Goal: Information Seeking & Learning: Find specific fact

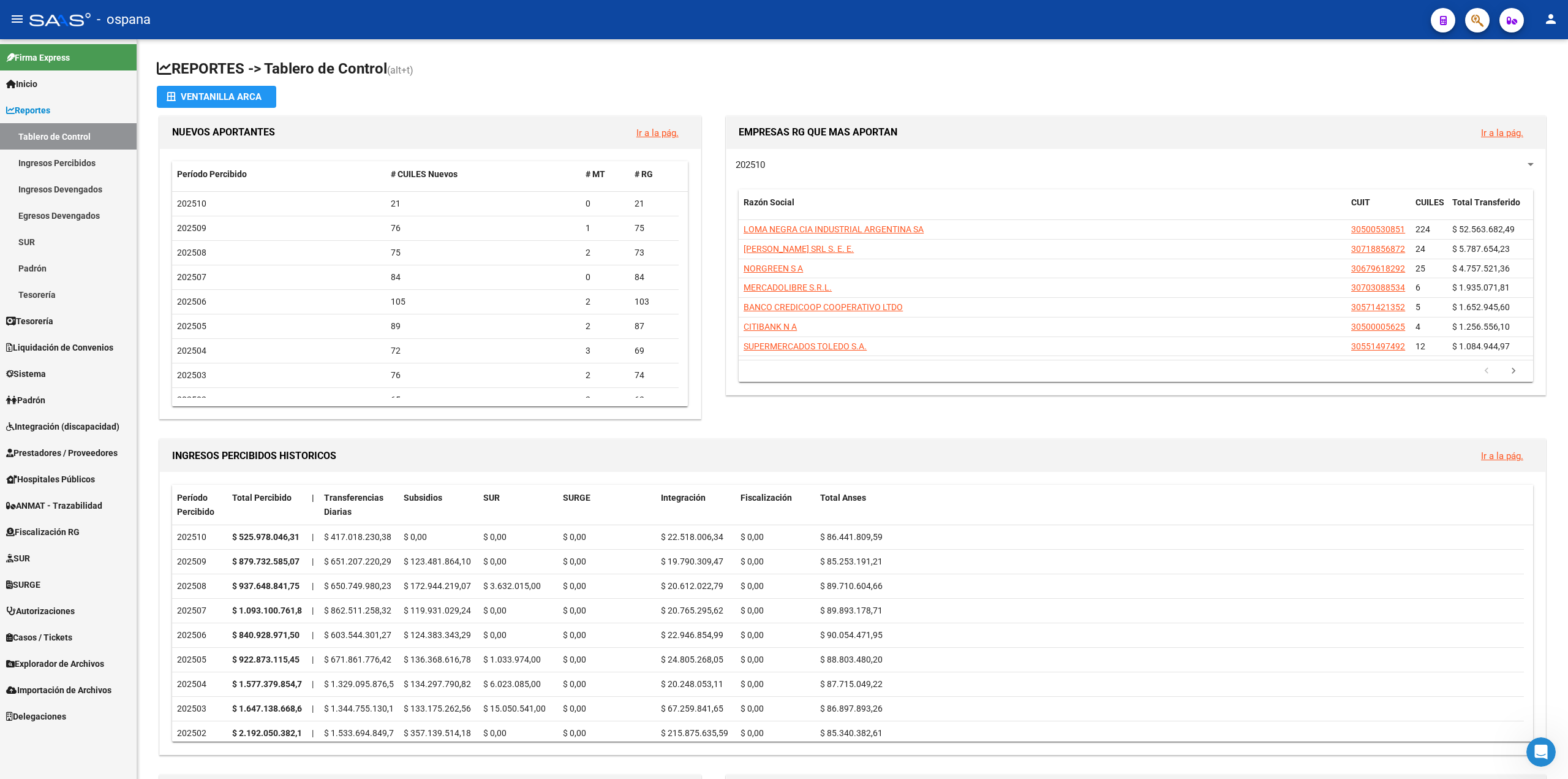
click at [1471, 21] on button "button" at bounding box center [1477, 20] width 25 height 25
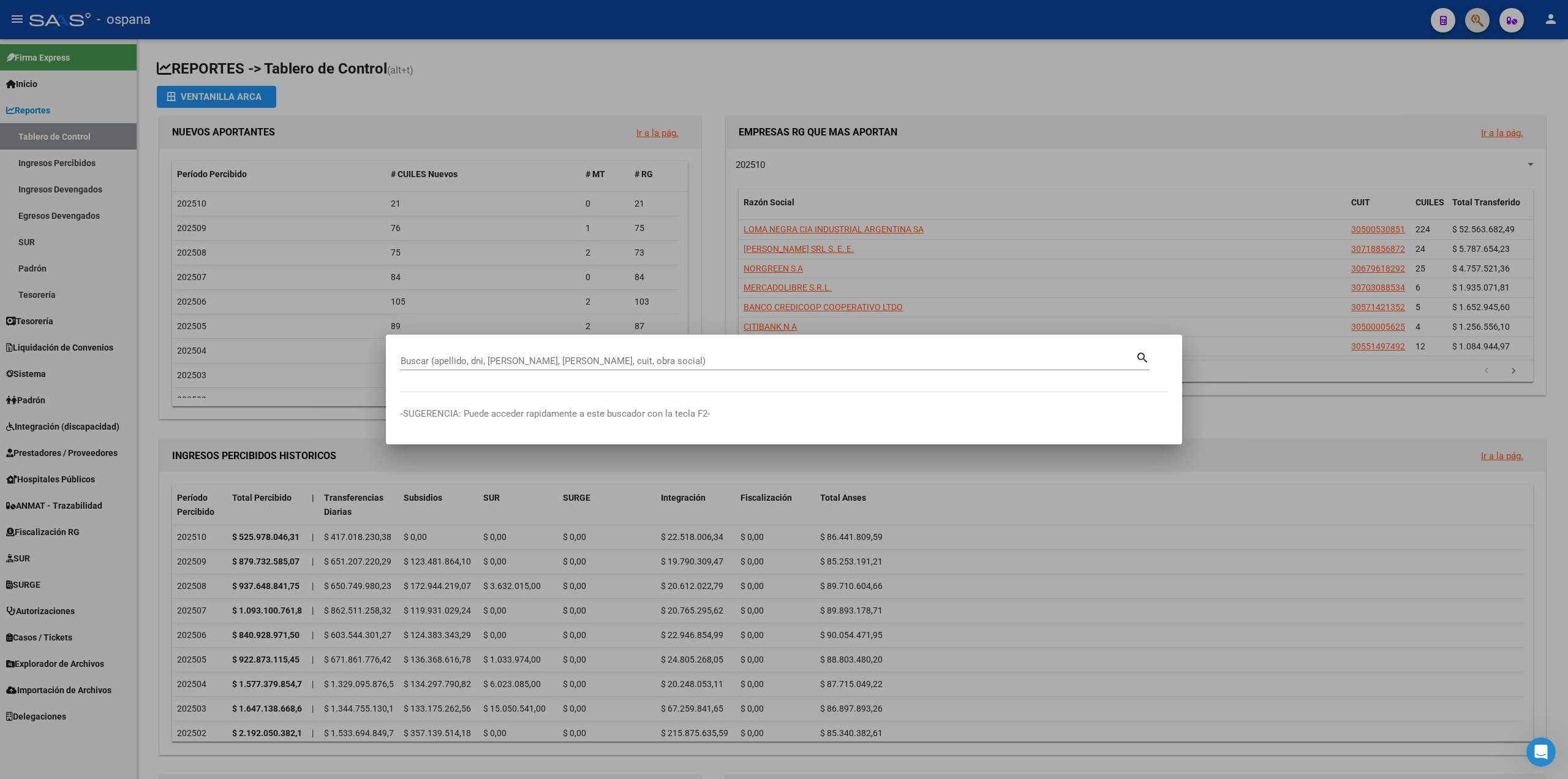
paste input "[PERSON_NAME]"
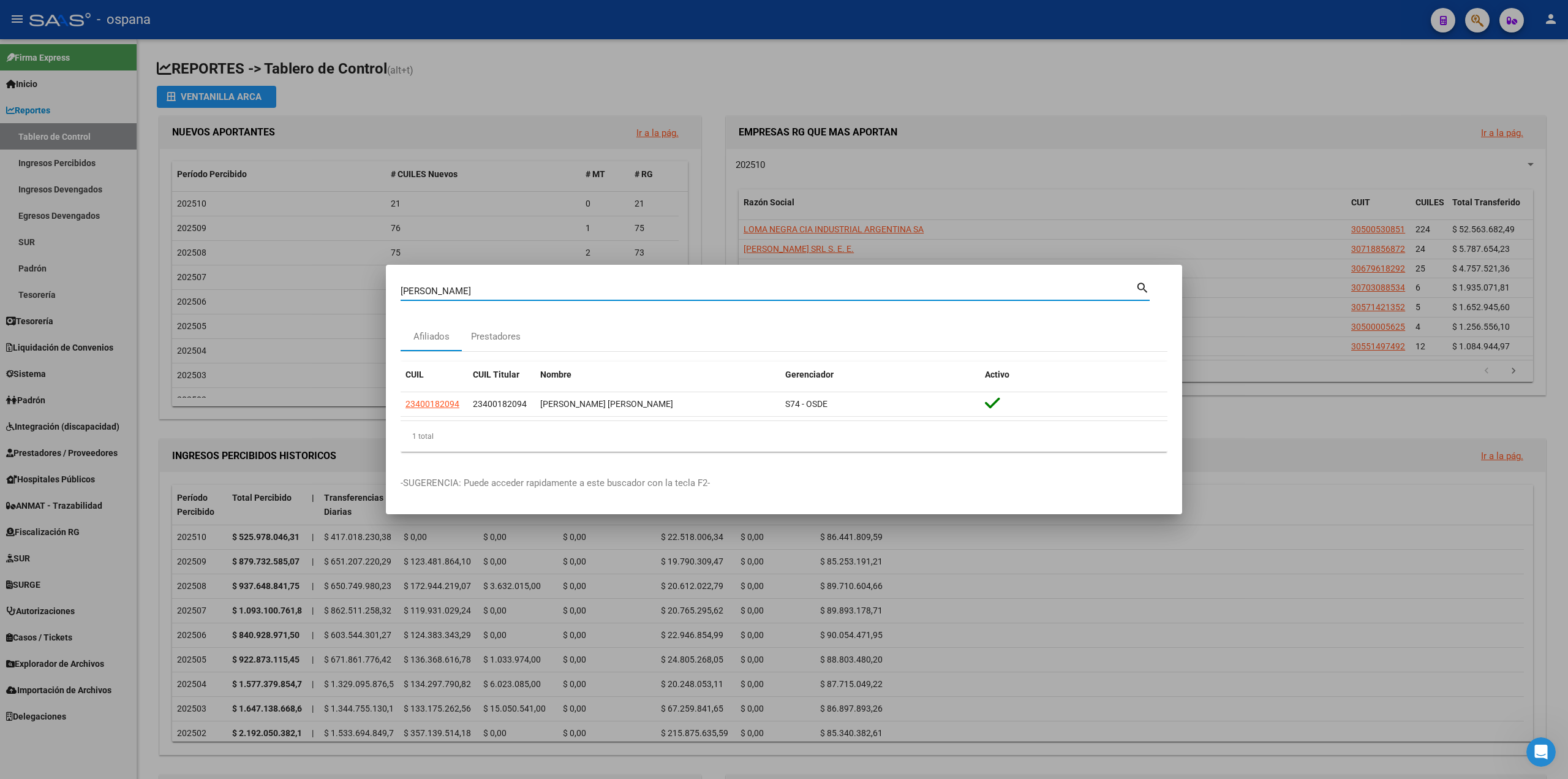
drag, startPoint x: 482, startPoint y: 293, endPoint x: 266, endPoint y: 279, distance: 216.5
click at [266, 279] on div "[PERSON_NAME] (apellido, dni, cuil, nro traspaso, cuit, obra social) search Afi…" at bounding box center [784, 389] width 1568 height 779
paste input "7377127"
type input "7377127"
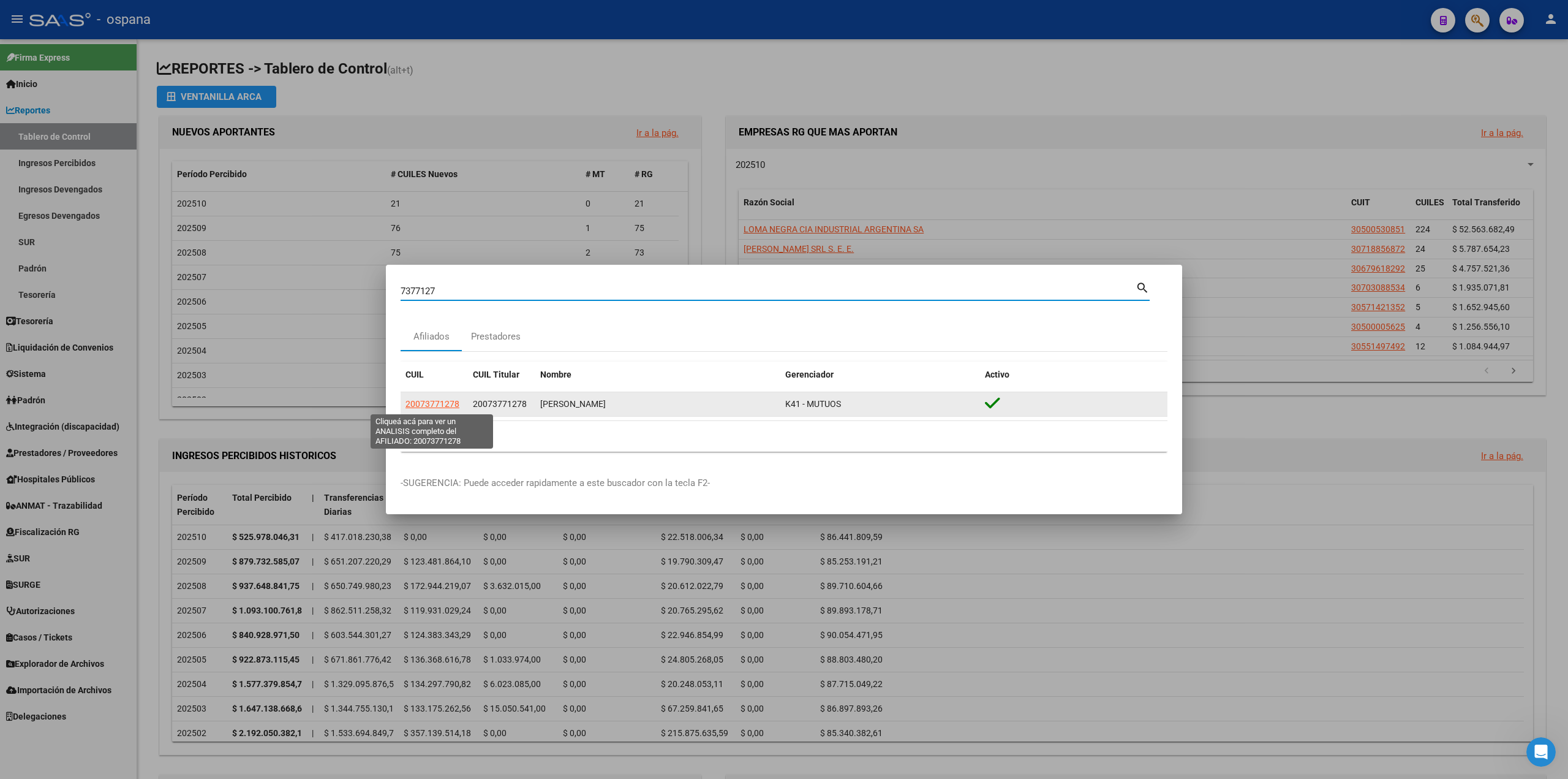
click at [429, 403] on span "20073771278" at bounding box center [432, 404] width 54 height 10
type textarea "20073771278"
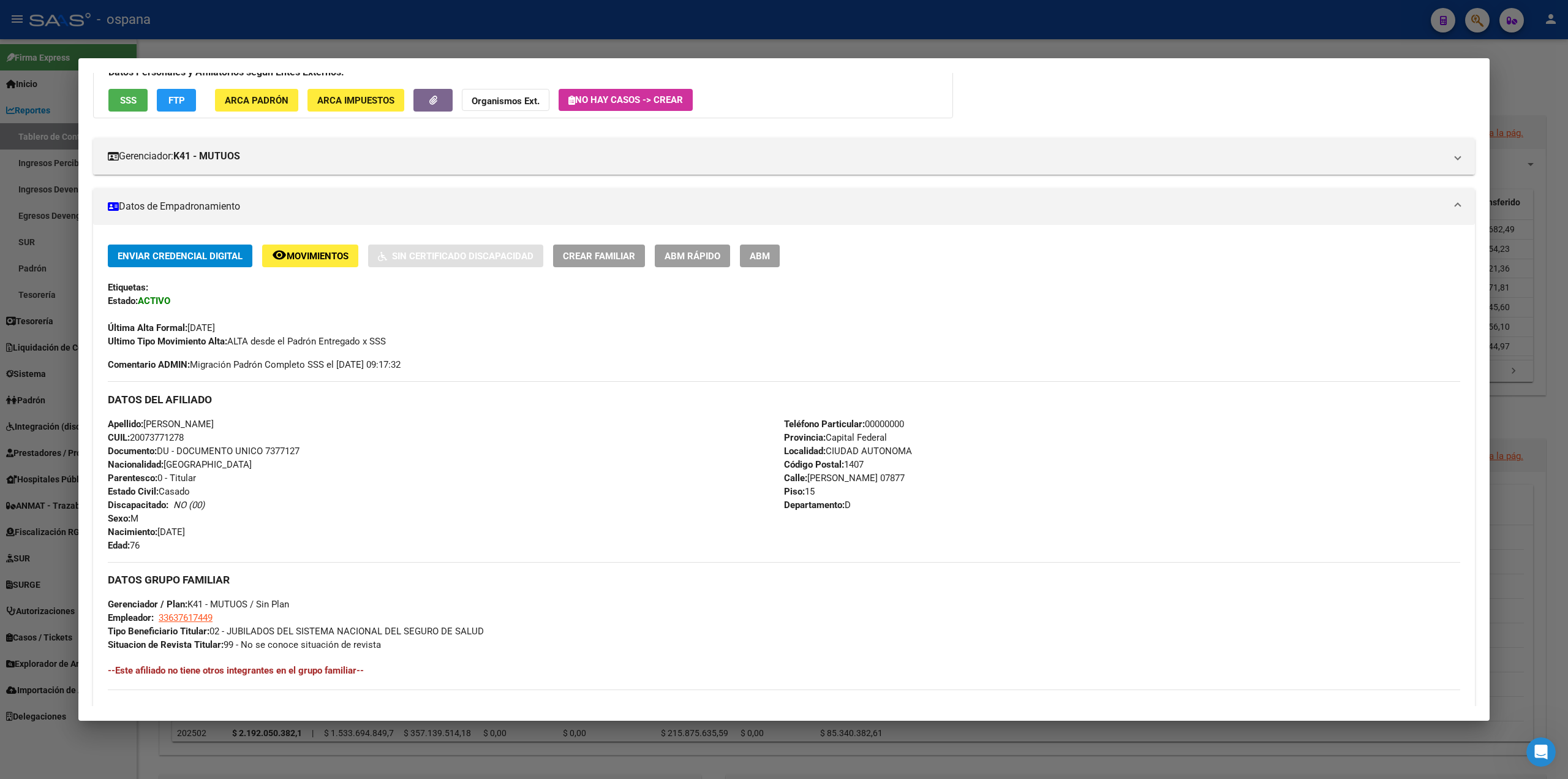
scroll to position [123, 0]
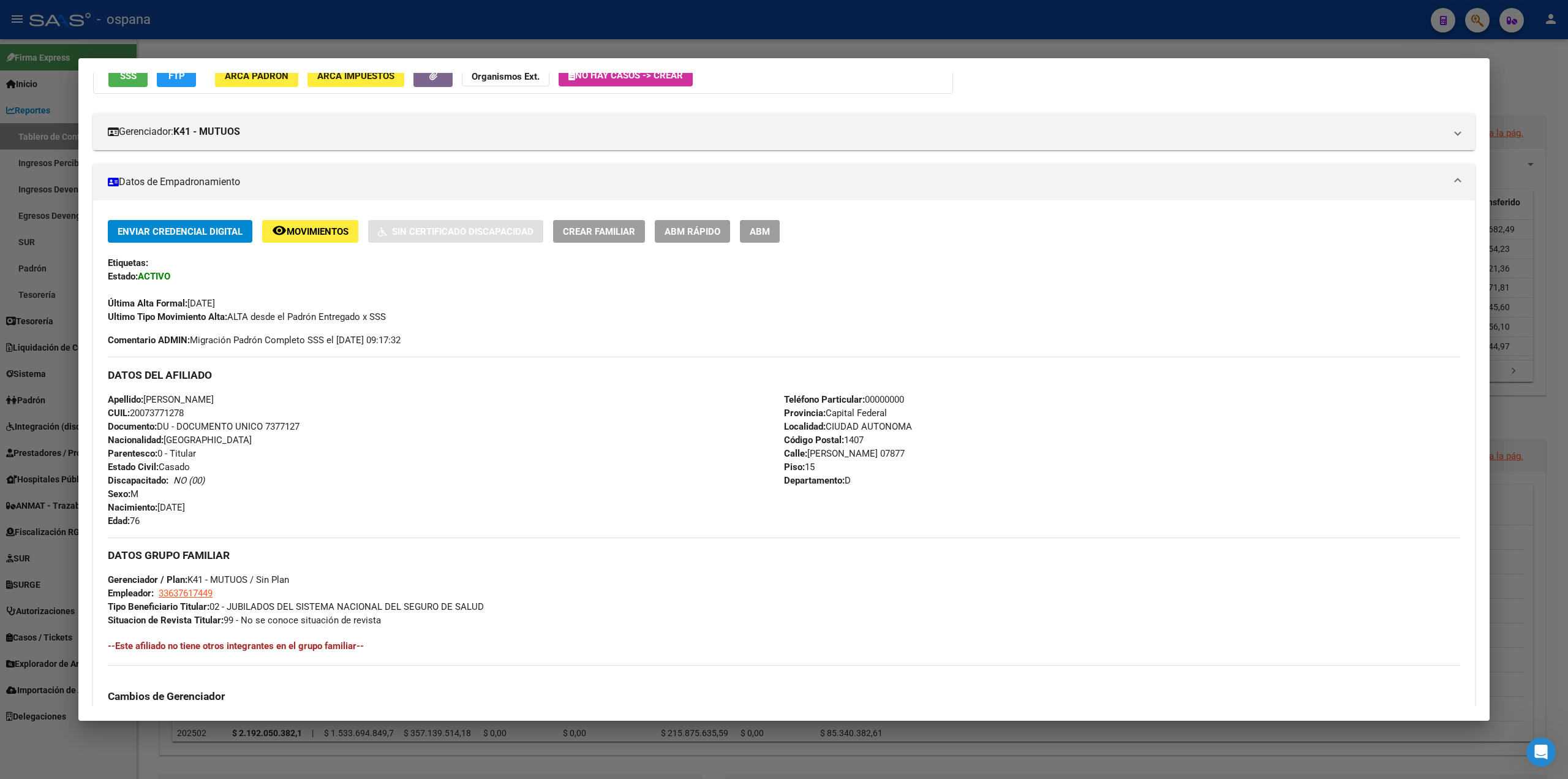
drag, startPoint x: 894, startPoint y: 451, endPoint x: 805, endPoint y: 452, distance: 89.0
click at [805, 452] on span "Calle: [PERSON_NAME] 07877" at bounding box center [844, 454] width 121 height 11
copy span "[PERSON_NAME] 07877"
click at [341, 473] on div "Apellido: [PERSON_NAME]: 20073771278 Documento: DU - DOCUMENTO UNICO 7377127 Na…" at bounding box center [446, 460] width 676 height 135
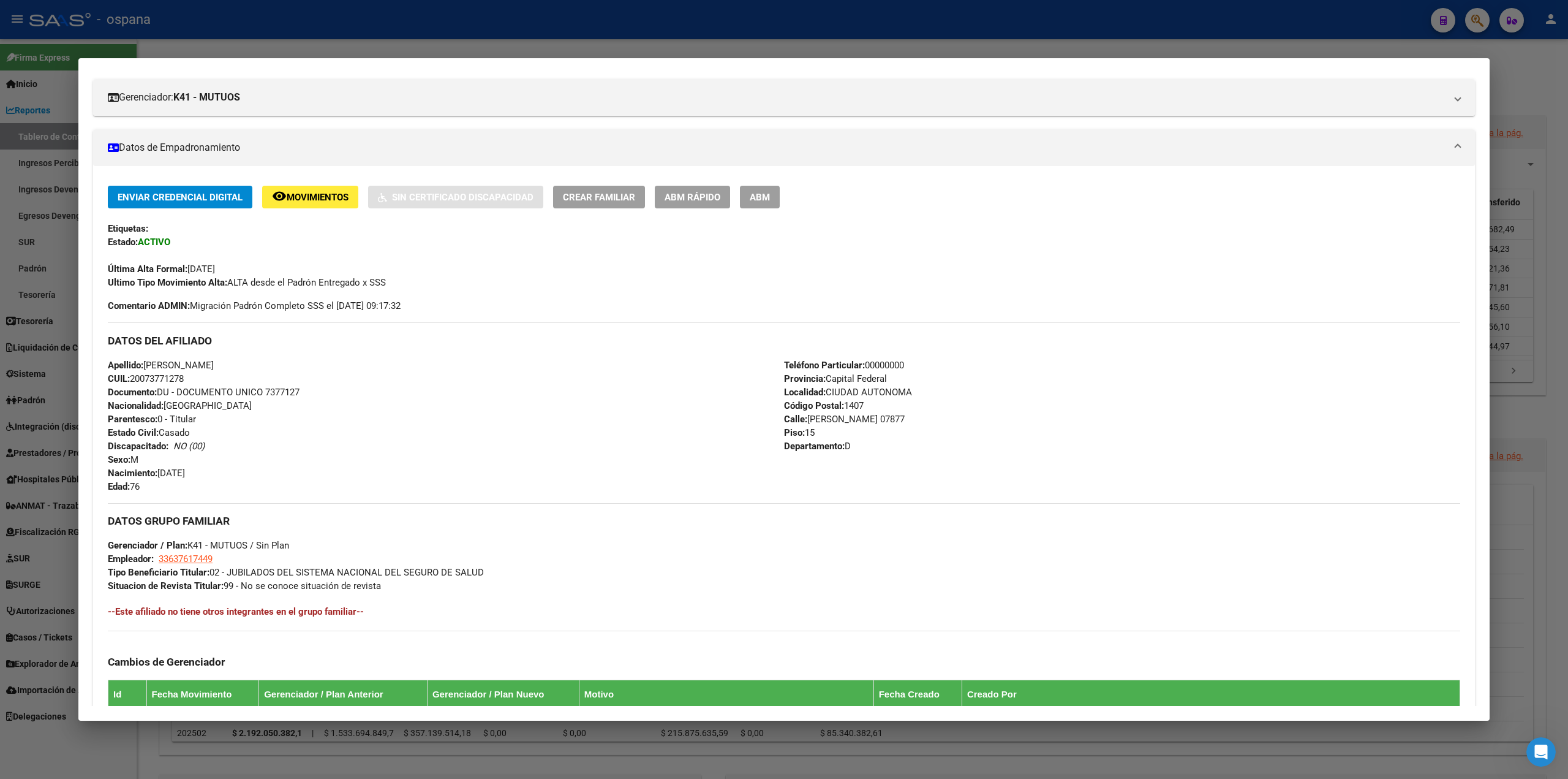
scroll to position [184, 0]
